Goal: Information Seeking & Learning: Find specific fact

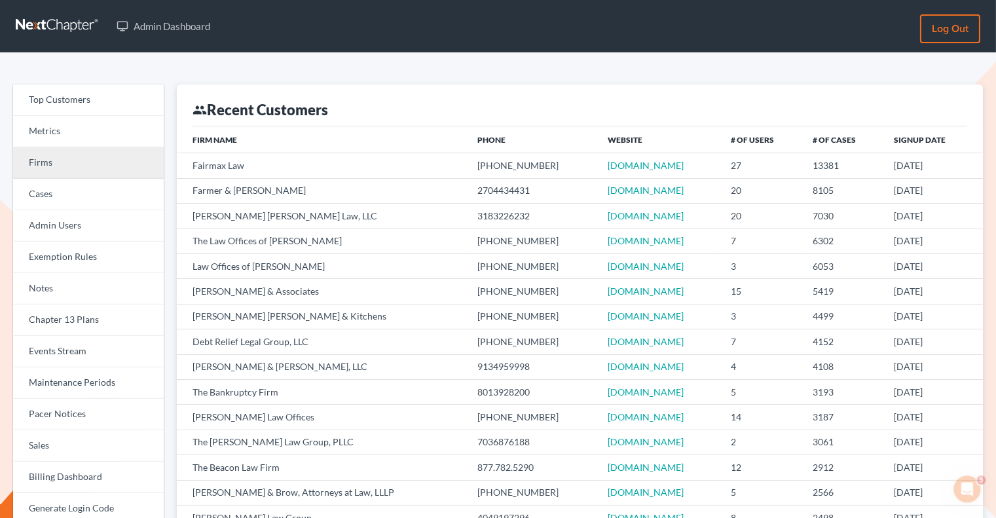
click at [99, 166] on link "Firms" at bounding box center [88, 162] width 151 height 31
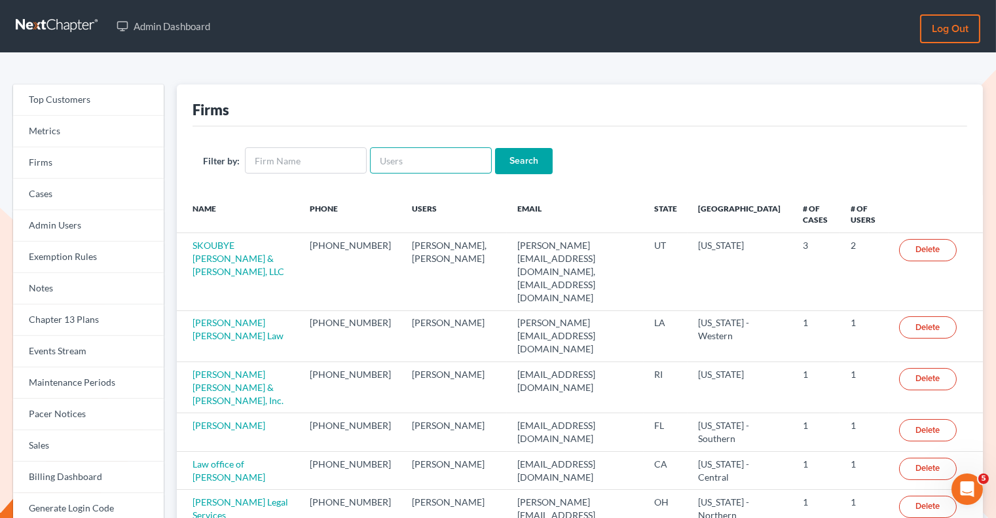
click at [400, 169] on input "text" at bounding box center [431, 160] width 122 height 26
click at [303, 154] on input "text" at bounding box center [306, 160] width 122 height 26
type input "Meredith Law Firm"
click at [512, 169] on input "Search" at bounding box center [524, 161] width 58 height 26
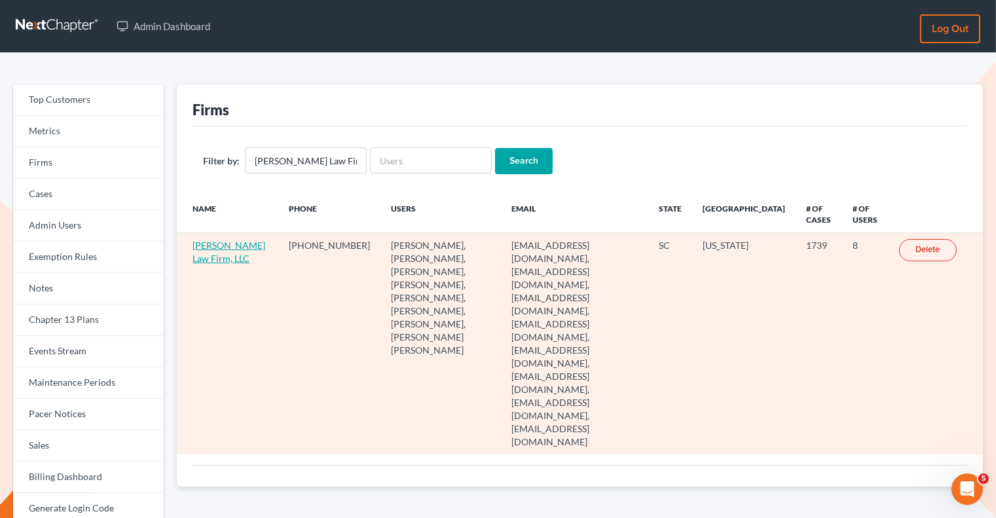
click at [217, 251] on link "Meredith Law Firm, LLC" at bounding box center [228, 252] width 73 height 24
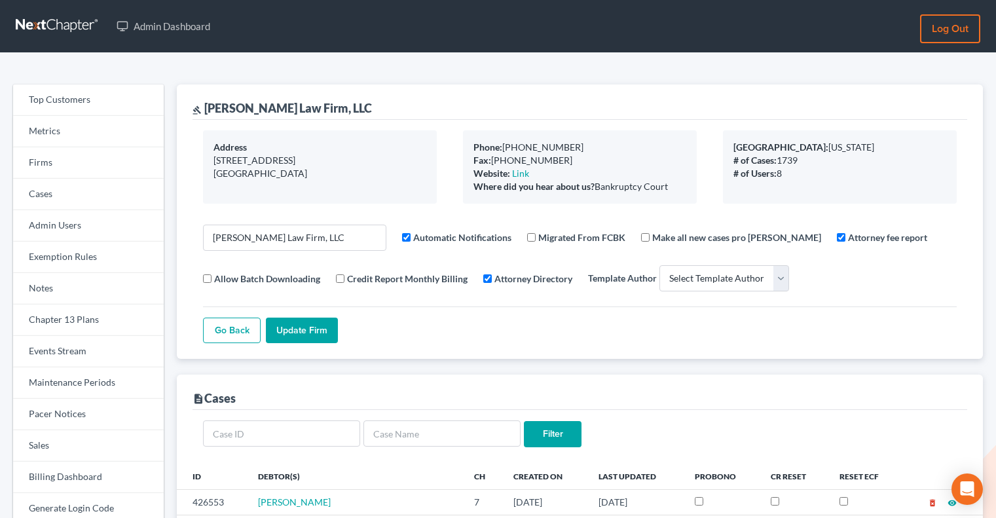
select select
click at [117, 168] on link "Firms" at bounding box center [88, 162] width 151 height 31
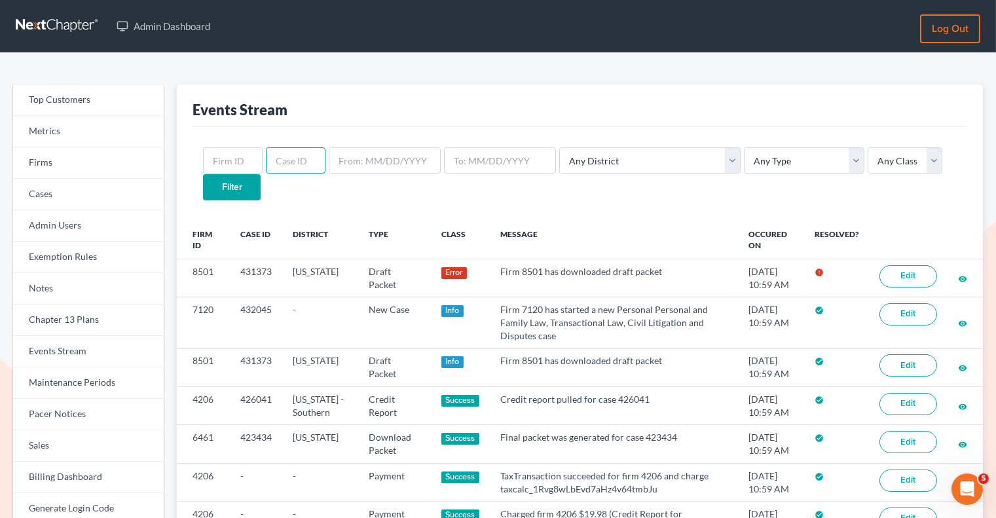
click at [280, 172] on input "text" at bounding box center [296, 160] width 60 height 26
paste input "4158"
type input "4158"
click at [234, 165] on input "text" at bounding box center [233, 160] width 60 height 26
paste input "4158"
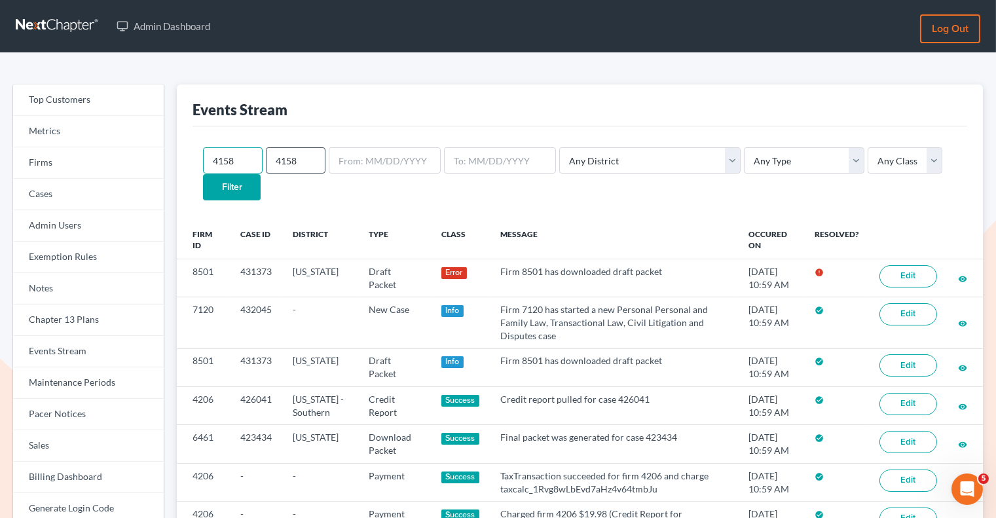
type input "4158"
drag, startPoint x: 296, startPoint y: 162, endPoint x: 261, endPoint y: 162, distance: 34.7
click at [261, 162] on form "4158 4158 Any District Alabama - Middle Alabama - Northern Alabama - Southern A…" at bounding box center [580, 173] width 754 height 52
click at [261, 174] on input "Filter" at bounding box center [232, 187] width 58 height 26
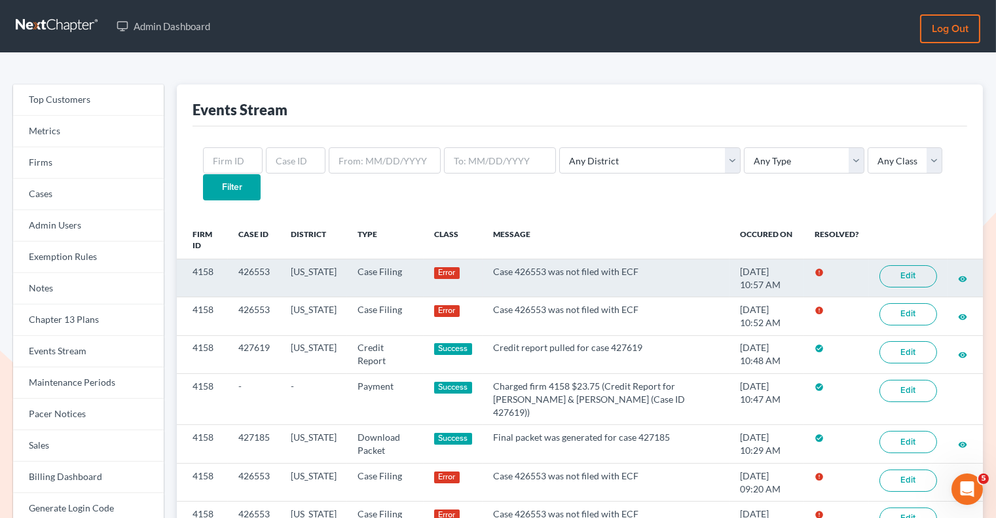
click at [908, 265] on link "Edit" at bounding box center [908, 276] width 58 height 22
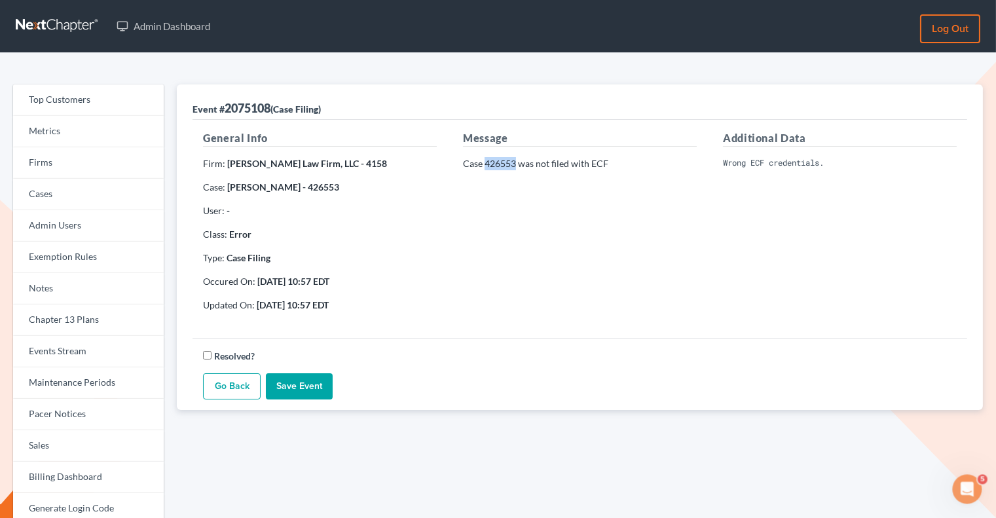
drag, startPoint x: 517, startPoint y: 163, endPoint x: 486, endPoint y: 162, distance: 30.8
click at [486, 162] on p "Case 426553 was not filed with ECF" at bounding box center [580, 163] width 234 height 13
copy p "426553"
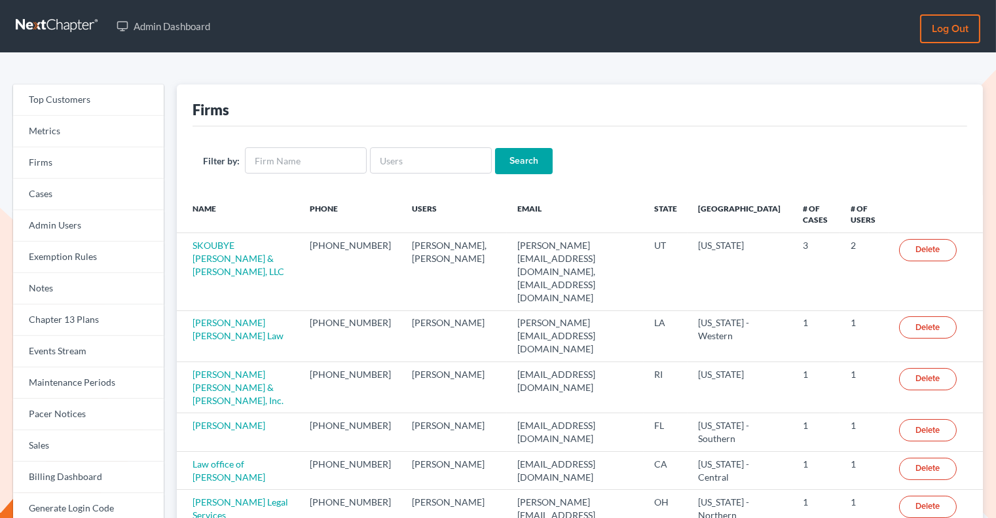
click at [418, 162] on input "text" at bounding box center [431, 160] width 122 height 26
type input "psj2050@msn.com"
click at [515, 163] on input "Search" at bounding box center [524, 161] width 58 height 26
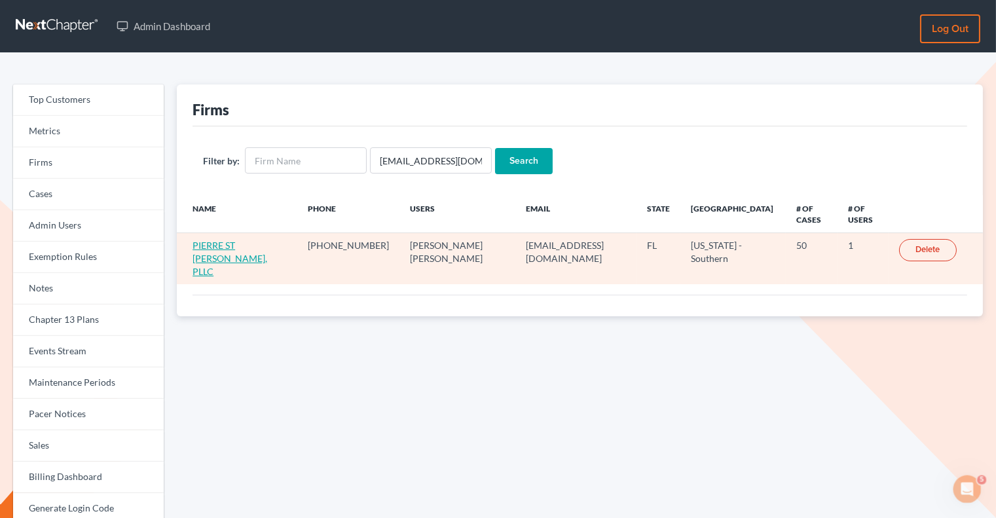
click at [217, 240] on link "PIERRE ST [PERSON_NAME], PLLC" at bounding box center [229, 258] width 75 height 37
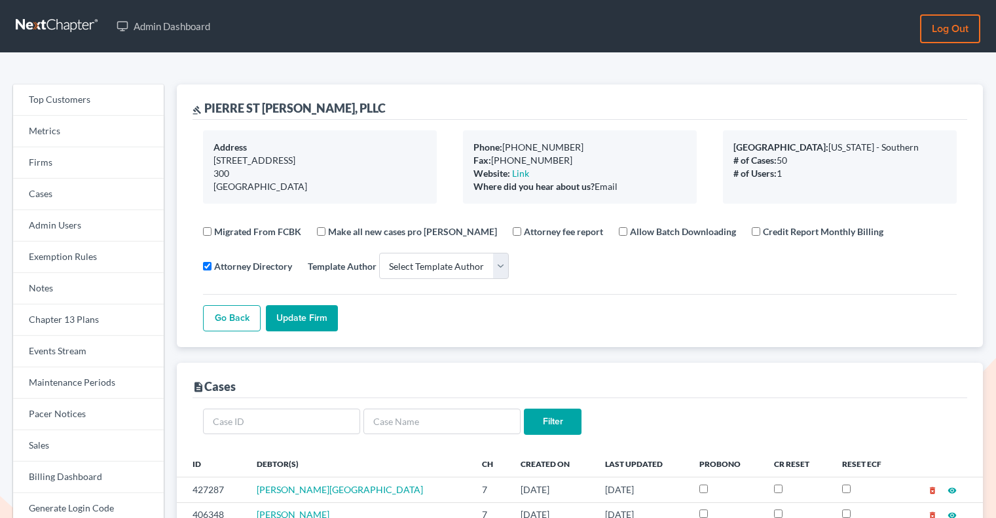
select select
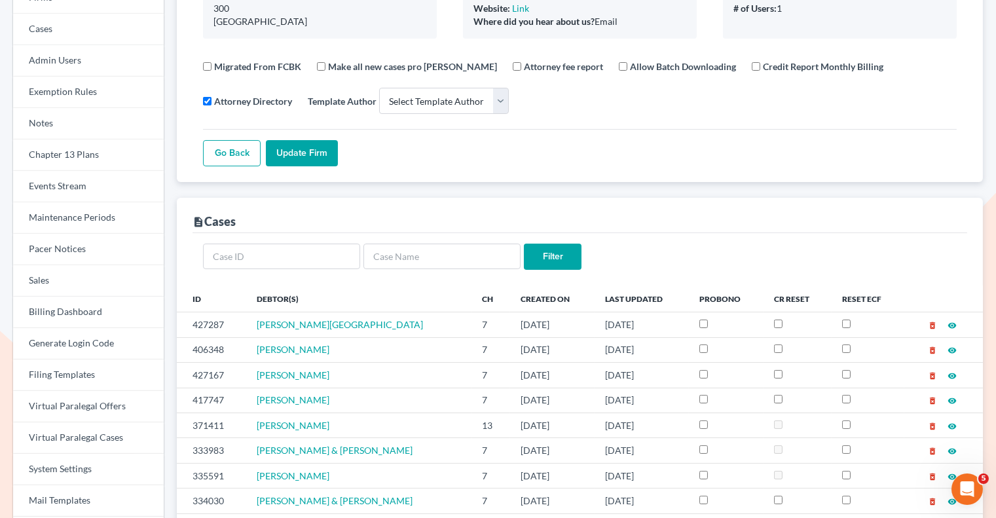
scroll to position [166, 0]
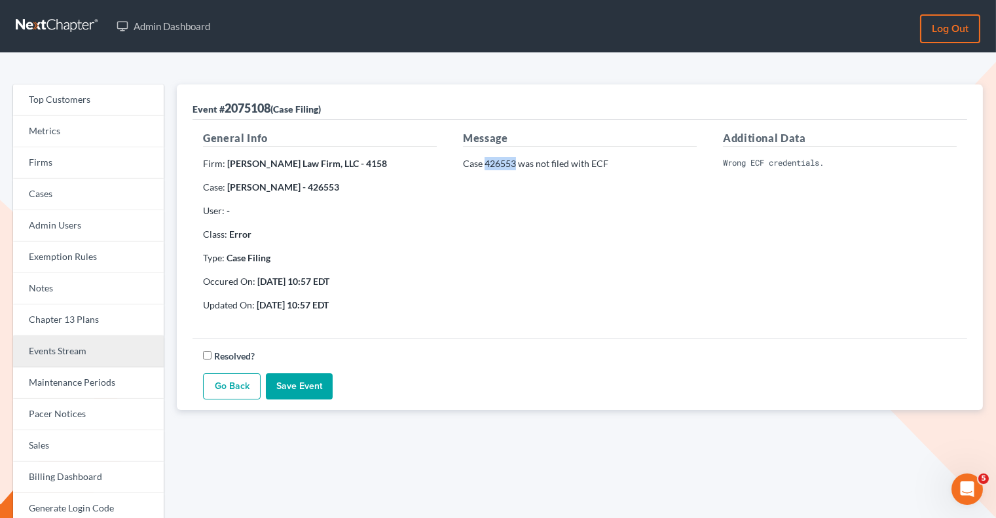
click at [88, 357] on link "Events Stream" at bounding box center [88, 351] width 151 height 31
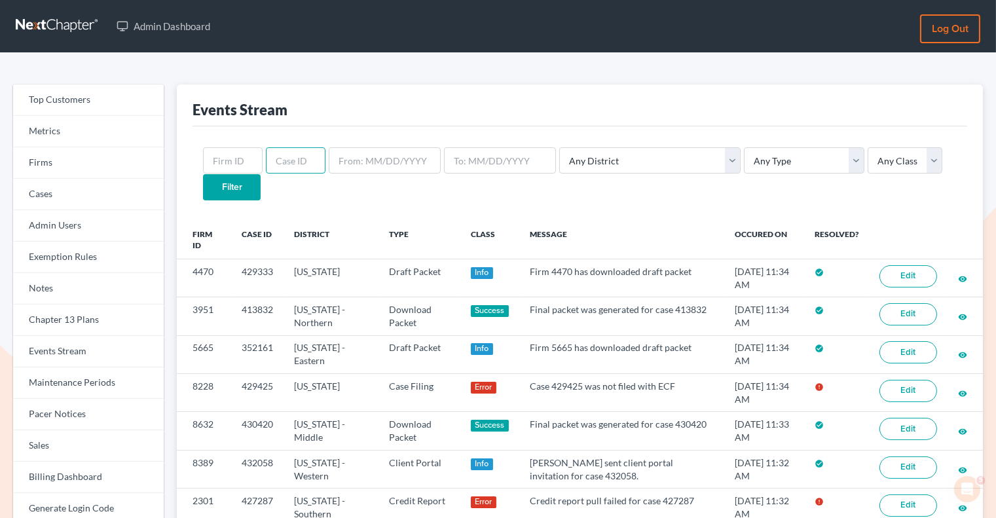
click at [266, 166] on input "text" at bounding box center [296, 160] width 60 height 26
click at [238, 170] on input "text" at bounding box center [233, 160] width 60 height 26
paste input "2301"
type input "2301"
click at [261, 174] on input "Filter" at bounding box center [232, 187] width 58 height 26
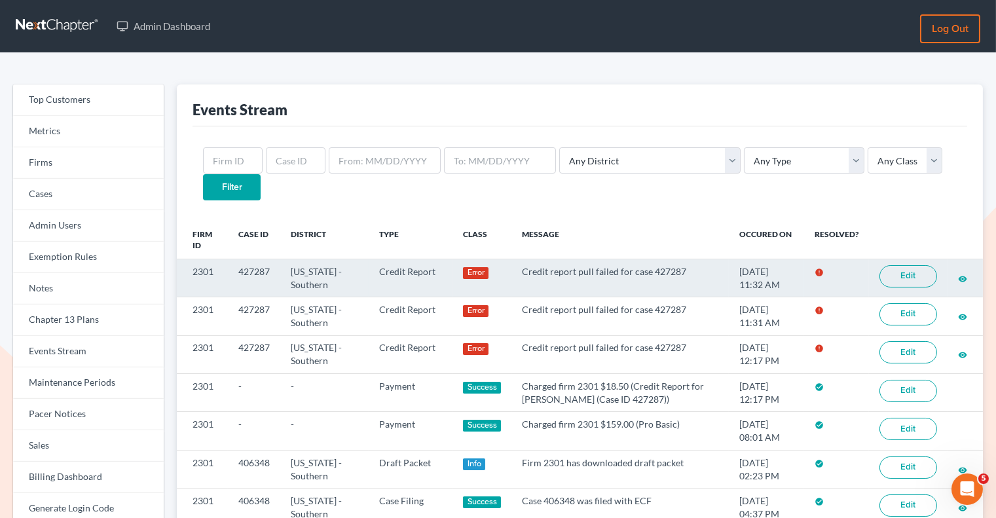
click at [904, 265] on link "Edit" at bounding box center [908, 276] width 58 height 22
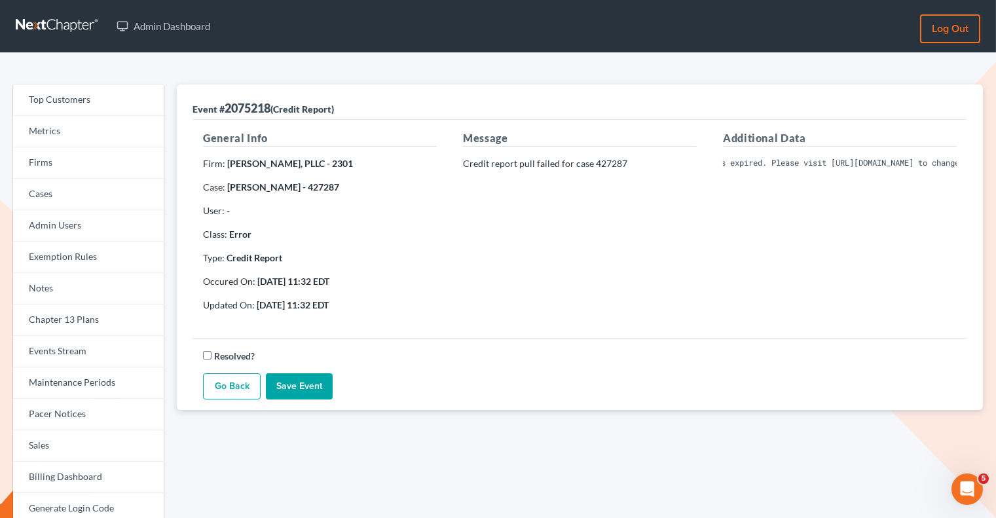
scroll to position [0, 382]
drag, startPoint x: 721, startPoint y: 158, endPoint x: 974, endPoint y: 172, distance: 253.1
click at [974, 172] on div "Event # 2075218 (Credit Report) General Info Firm: PIERRE ST JEAN, PLLC - 2301 …" at bounding box center [580, 246] width 806 height 325
copy pre "Invalid Client Account Identifier; Current password has expired. Please visit h…"
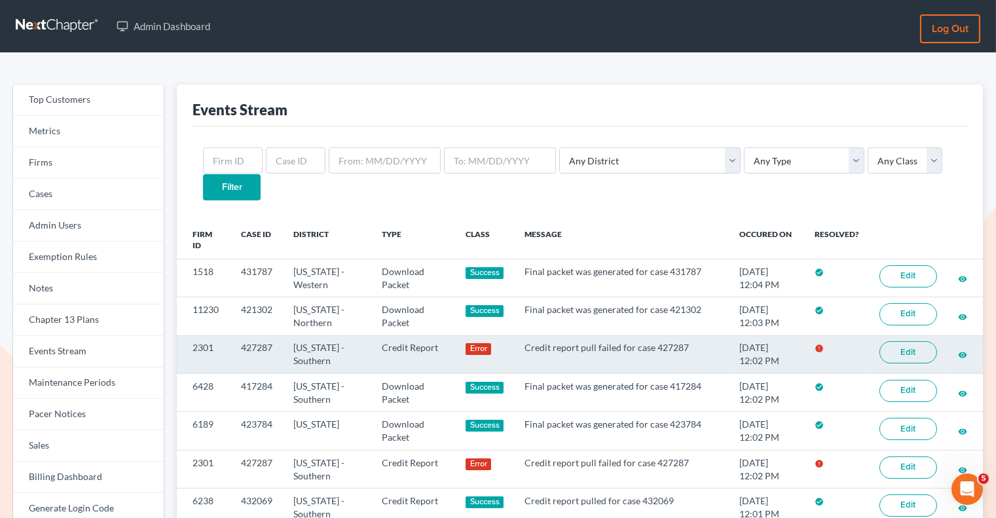
click at [911, 341] on link "Edit" at bounding box center [908, 352] width 58 height 22
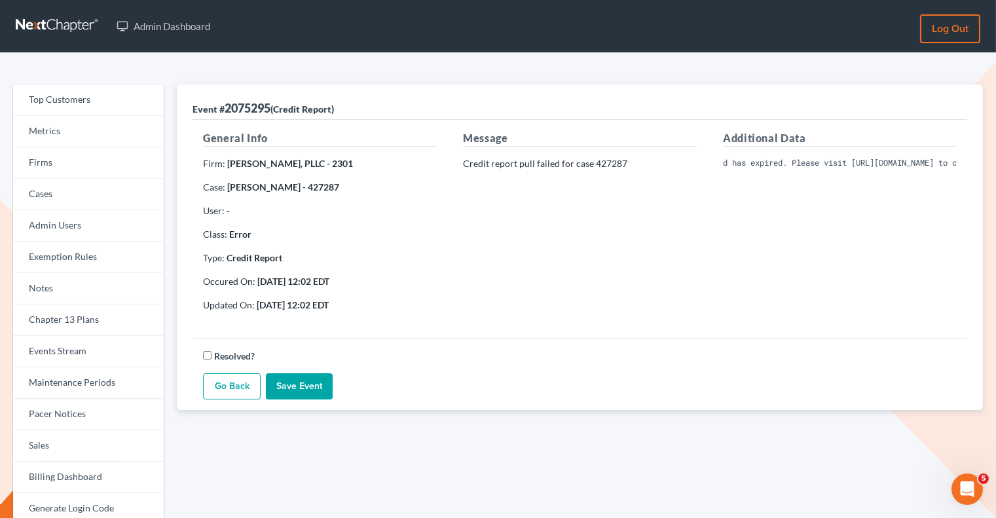
scroll to position [0, 382]
drag, startPoint x: 723, startPoint y: 162, endPoint x: 995, endPoint y: 162, distance: 272.4
click at [995, 162] on div "Top Customers Metrics Firms Cases Admin Users Exemption Rules Notes Chapter 13 …" at bounding box center [498, 404] width 996 height 702
copy pre "Invalid Client Account Identifier; Current password has expired. Please visit […"
